Goal: Information Seeking & Learning: Learn about a topic

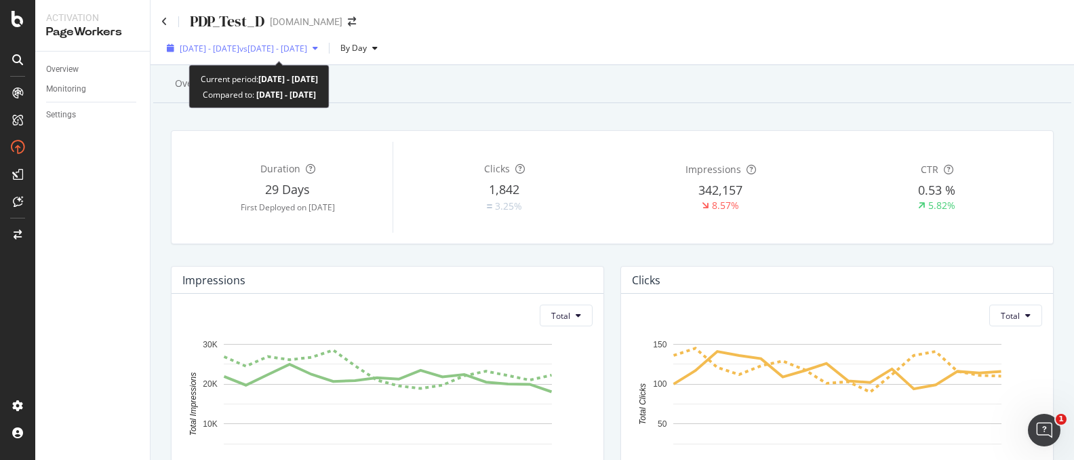
click at [291, 53] on span "vs 2025 Sep. 2nd - Sep. 17th" at bounding box center [273, 49] width 68 height 12
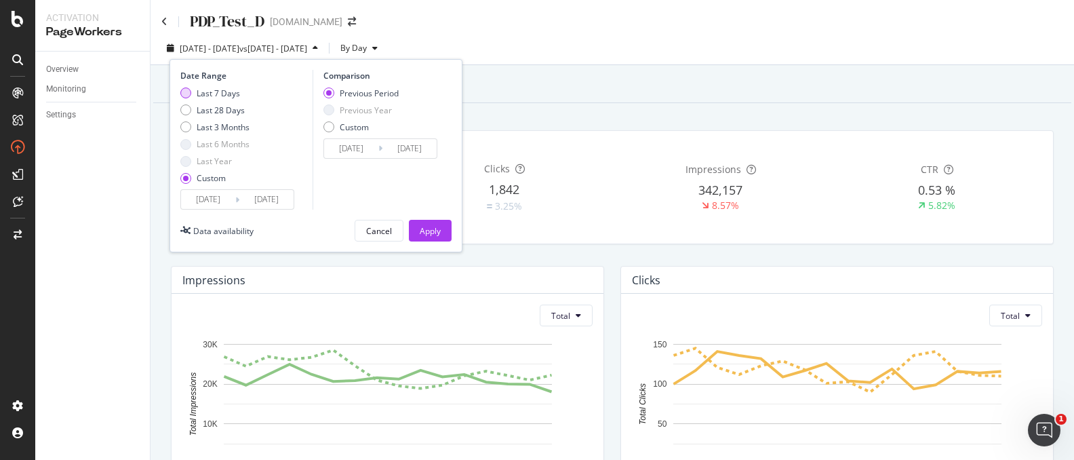
click at [192, 91] on div "Last 7 Days" at bounding box center [214, 93] width 69 height 12
type input "2025/09/28"
type input "2025/10/04"
type input "2025/09/21"
type input "2025/09/27"
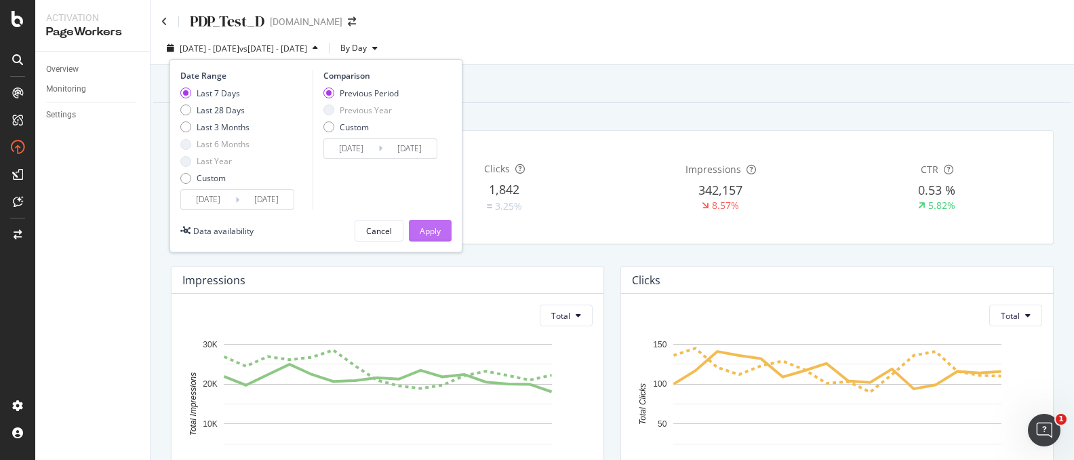
click at [436, 237] on div "Apply" at bounding box center [430, 230] width 21 height 20
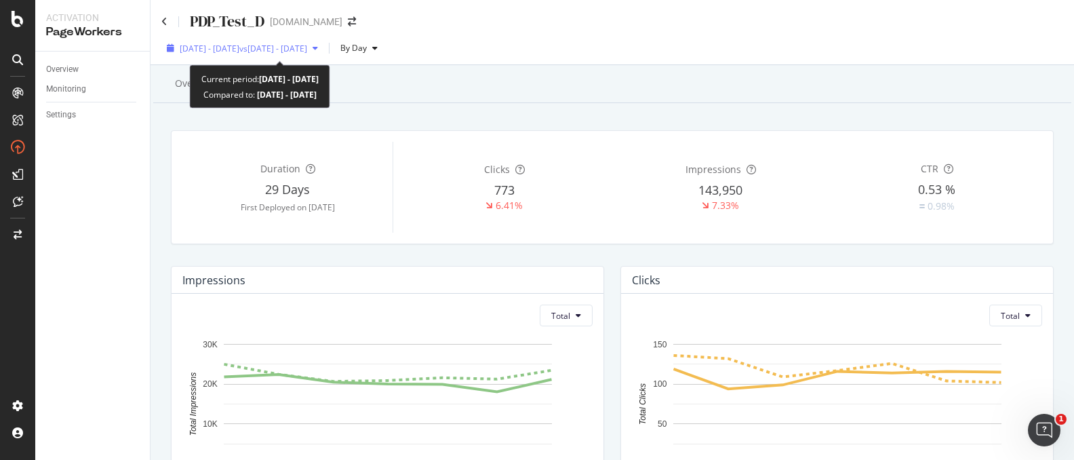
click at [229, 50] on span "2025 Sep. 28th - Oct. 4th" at bounding box center [210, 49] width 60 height 12
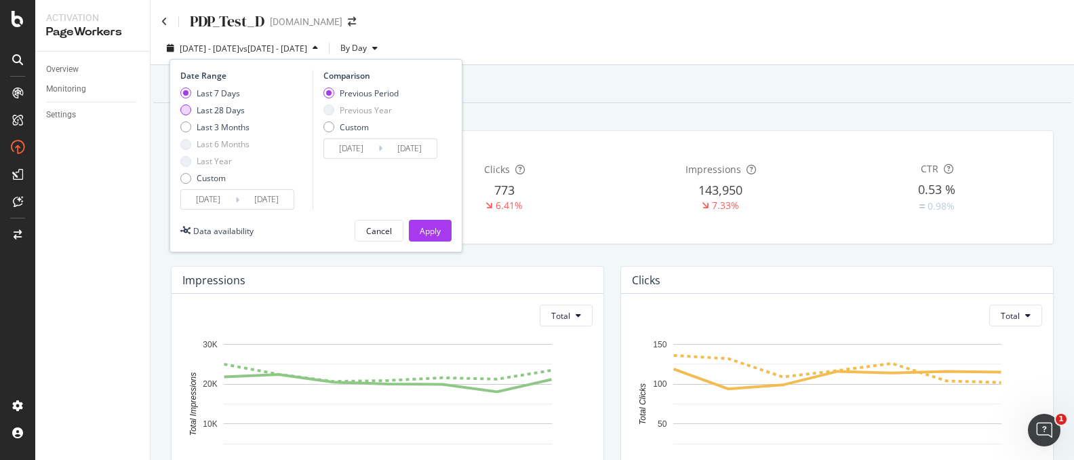
click at [191, 111] on div "Last 28 Days" at bounding box center [214, 110] width 69 height 12
type input "2025/09/07"
type input "2025/08/10"
type input "2025/09/06"
click at [444, 230] on button "Apply" at bounding box center [430, 231] width 43 height 22
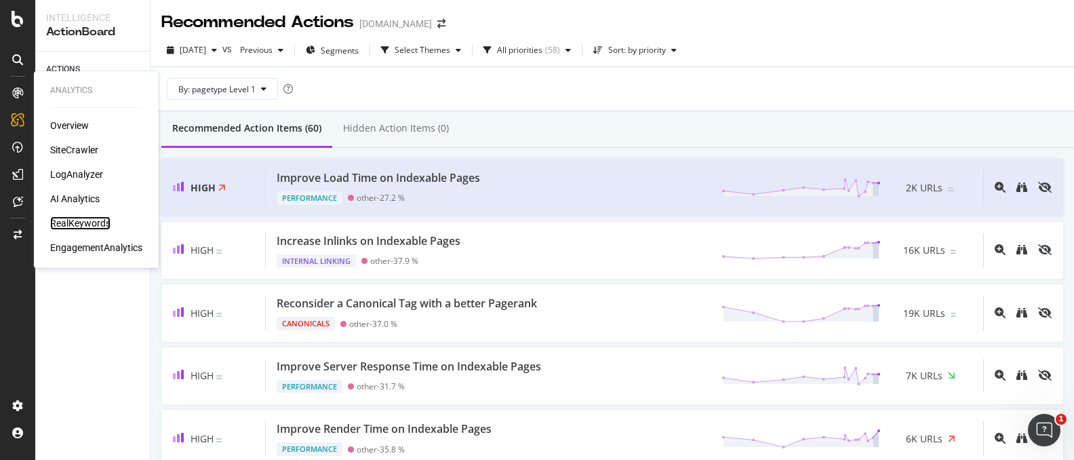
click at [65, 222] on div "RealKeywords" at bounding box center [80, 223] width 60 height 14
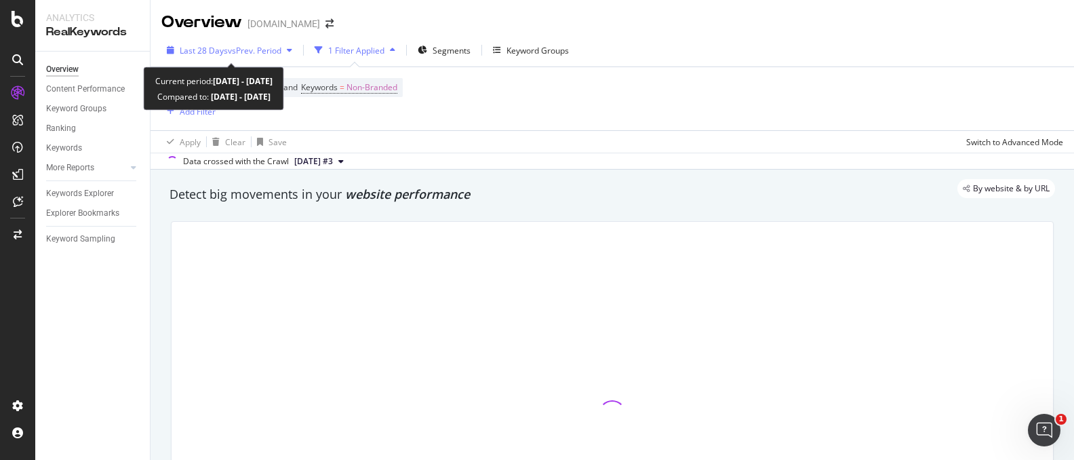
click at [258, 45] on span "vs Prev. Period" at bounding box center [255, 51] width 54 height 12
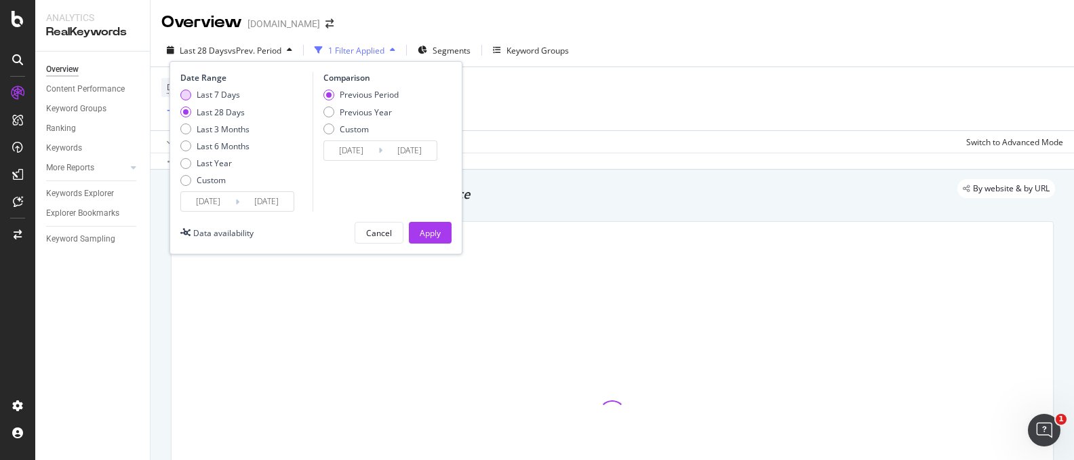
click at [190, 93] on div "Last 7 Days" at bounding box center [214, 95] width 69 height 12
type input "2025/09/28"
type input "2025/09/21"
type input "2025/09/27"
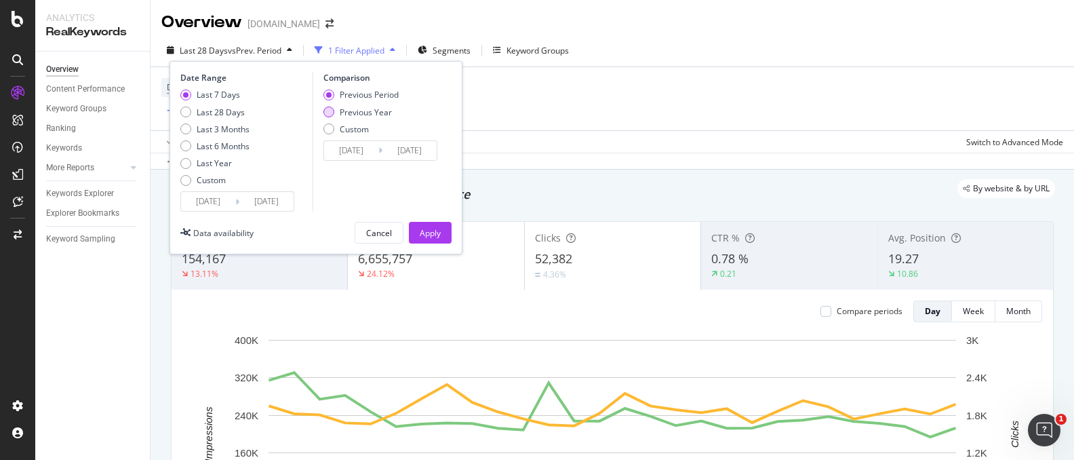
click at [330, 111] on div "Previous Year" at bounding box center [328, 111] width 11 height 11
type input "2024/09/29"
type input "2024/10/05"
click at [435, 229] on div "Apply" at bounding box center [430, 233] width 21 height 12
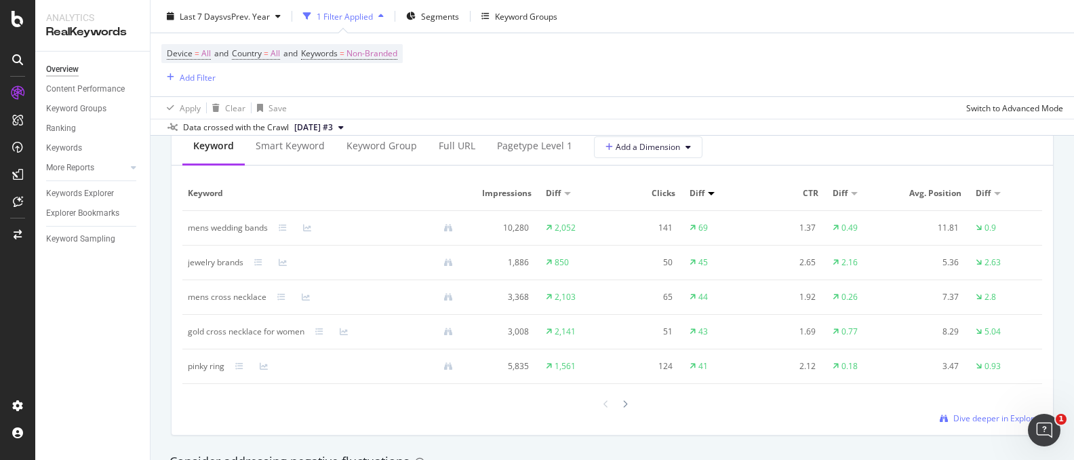
scroll to position [1257, 0]
click at [627, 410] on icon at bounding box center [624, 408] width 5 height 8
click at [605, 410] on icon at bounding box center [605, 408] width 5 height 8
click at [457, 156] on div "Full URL" at bounding box center [457, 150] width 37 height 14
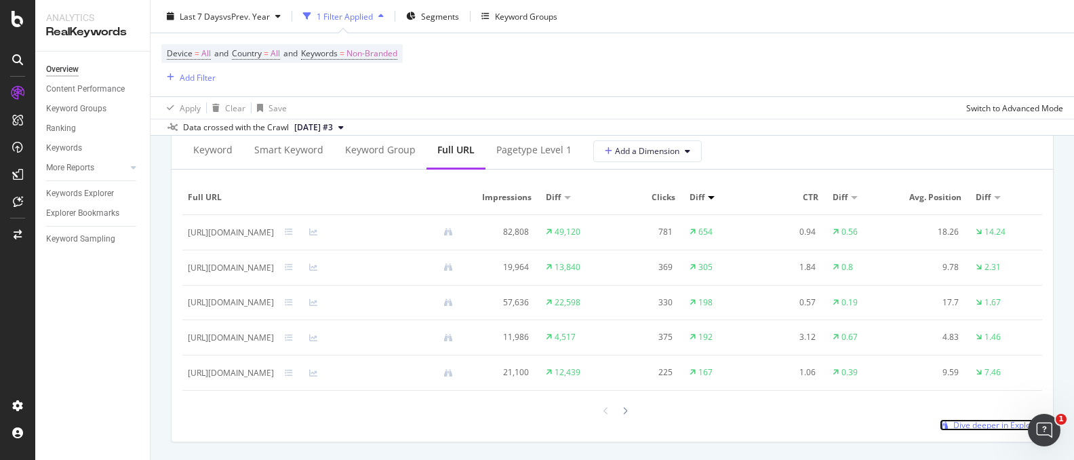
click at [984, 424] on span "Dive deeper in Explorer" at bounding box center [997, 425] width 89 height 12
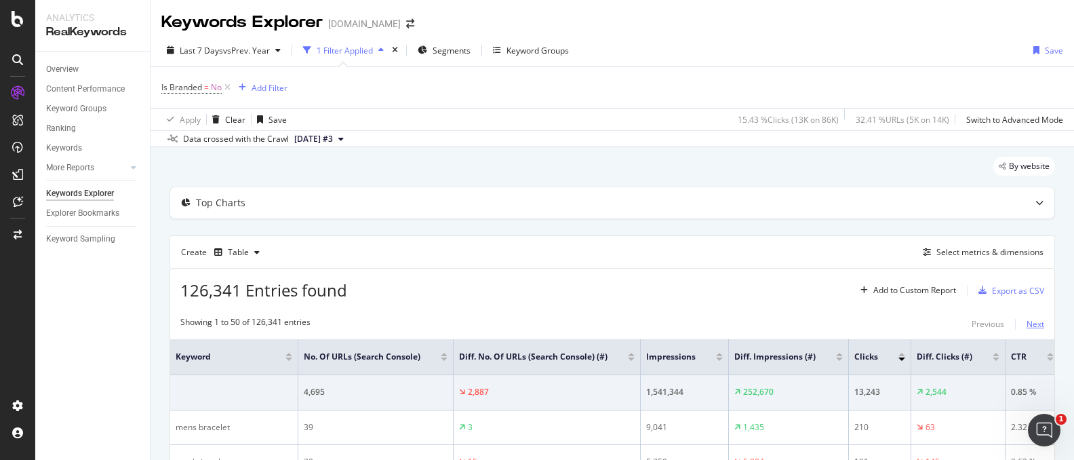
click at [1030, 319] on div "Next" at bounding box center [1035, 324] width 18 height 12
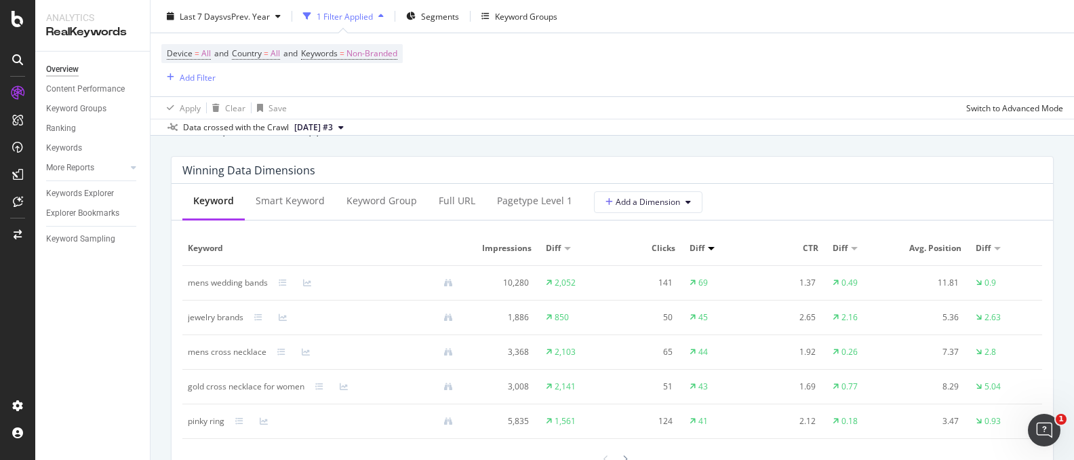
scroll to position [1204, 0]
click at [462, 203] on div "Full URL" at bounding box center [457, 202] width 37 height 14
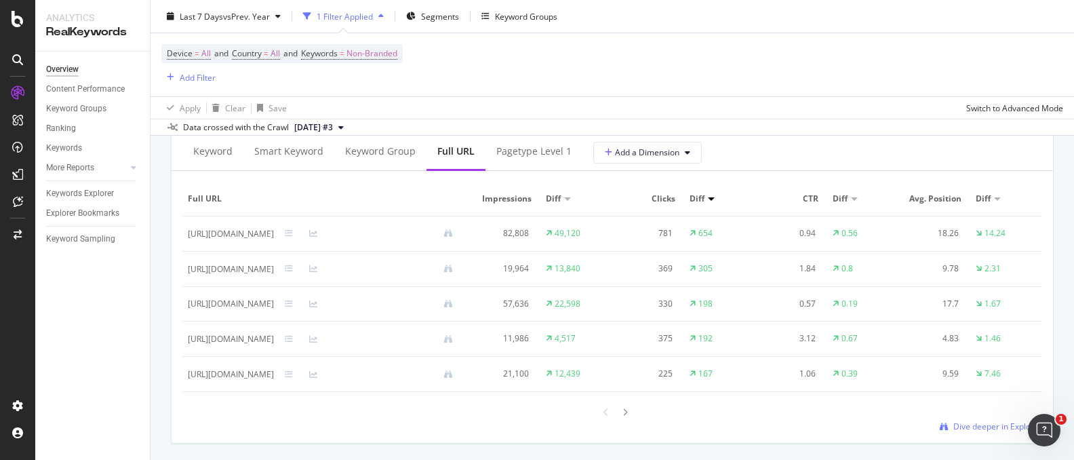
scroll to position [1288, 0]
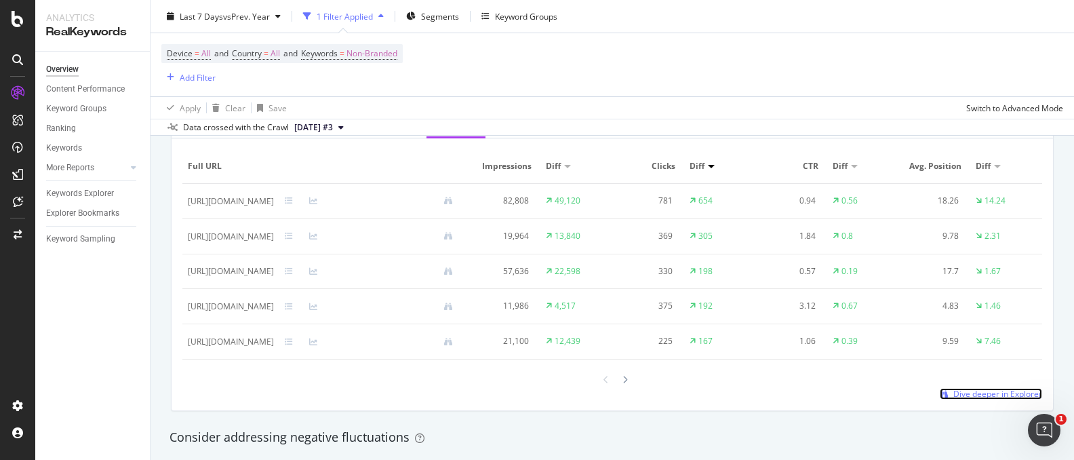
click at [1004, 399] on span "Dive deeper in Explorer" at bounding box center [997, 394] width 89 height 12
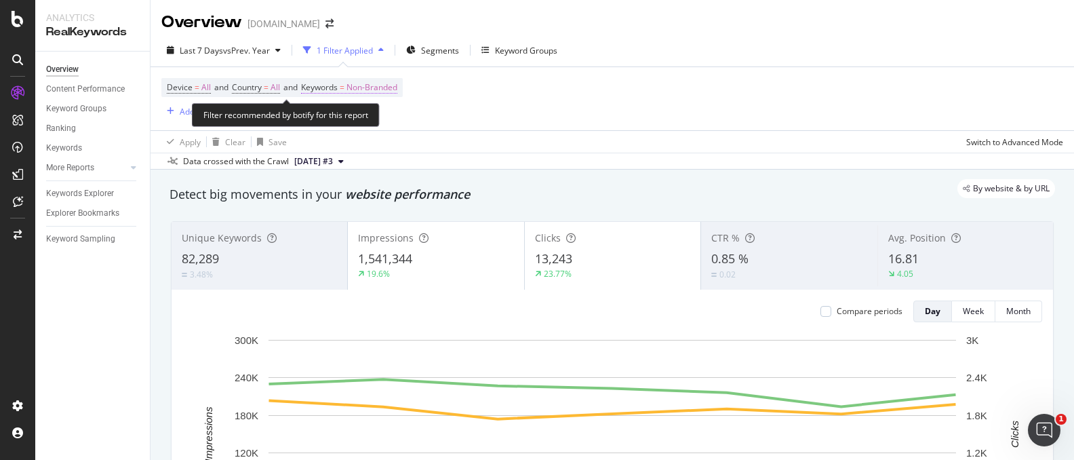
click at [390, 88] on span "Non-Branded" at bounding box center [371, 87] width 51 height 19
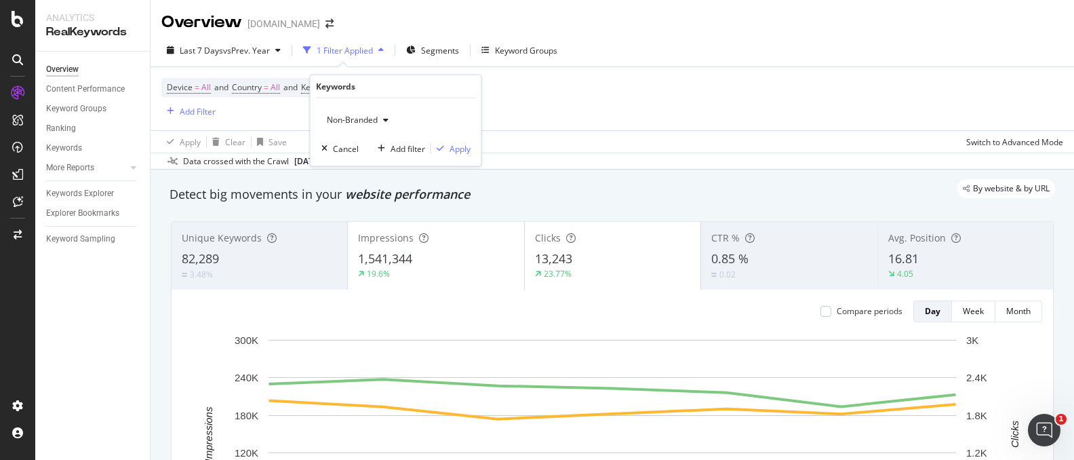
click at [348, 123] on span "Non-Branded" at bounding box center [349, 120] width 56 height 12
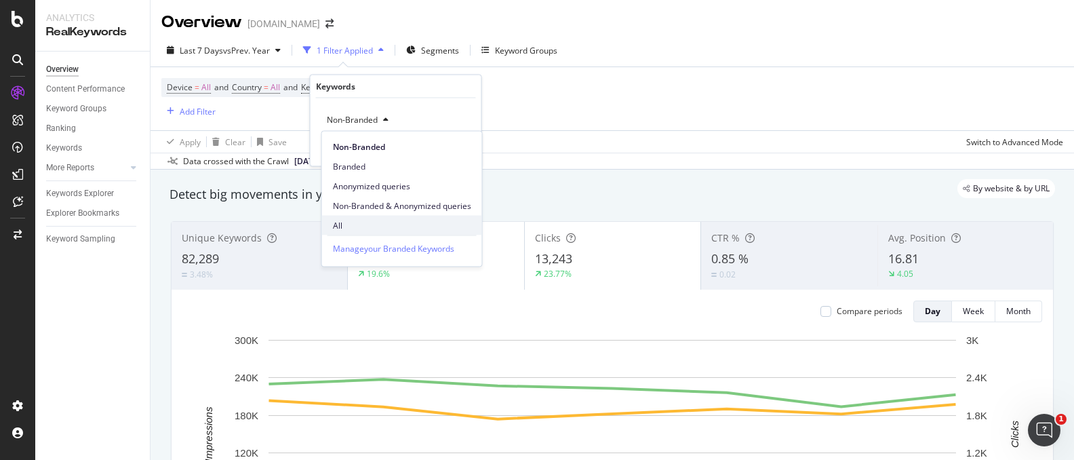
click at [348, 221] on span "All" at bounding box center [402, 225] width 138 height 12
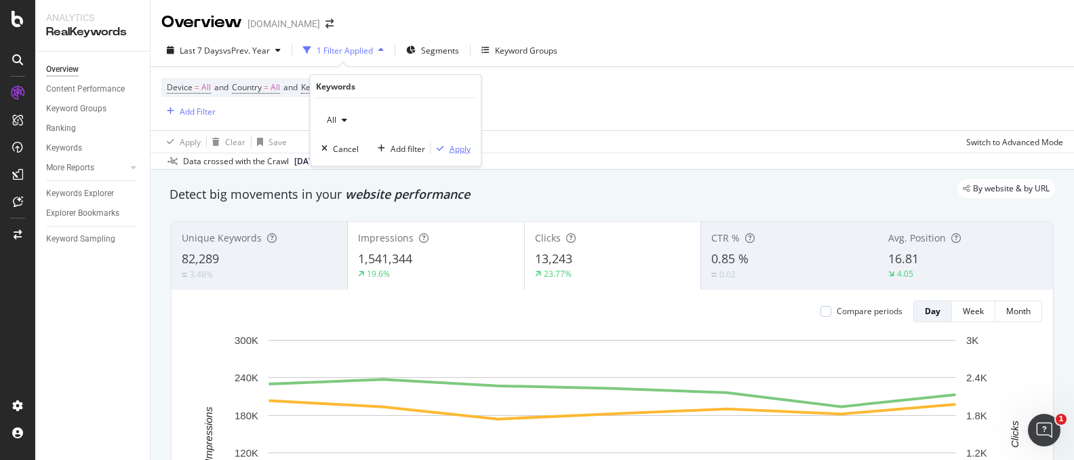
click at [451, 150] on div "Apply" at bounding box center [459, 148] width 21 height 12
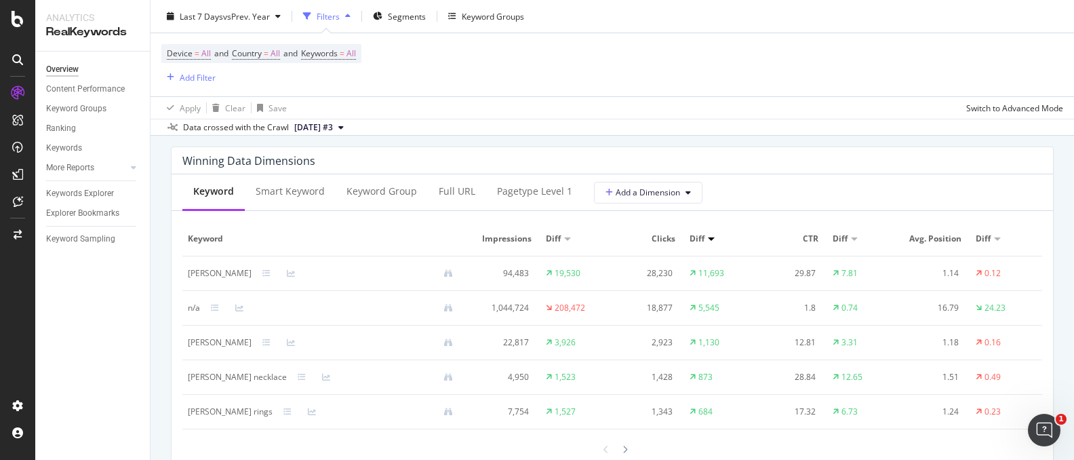
scroll to position [1215, 0]
